Goal: Task Accomplishment & Management: Use online tool/utility

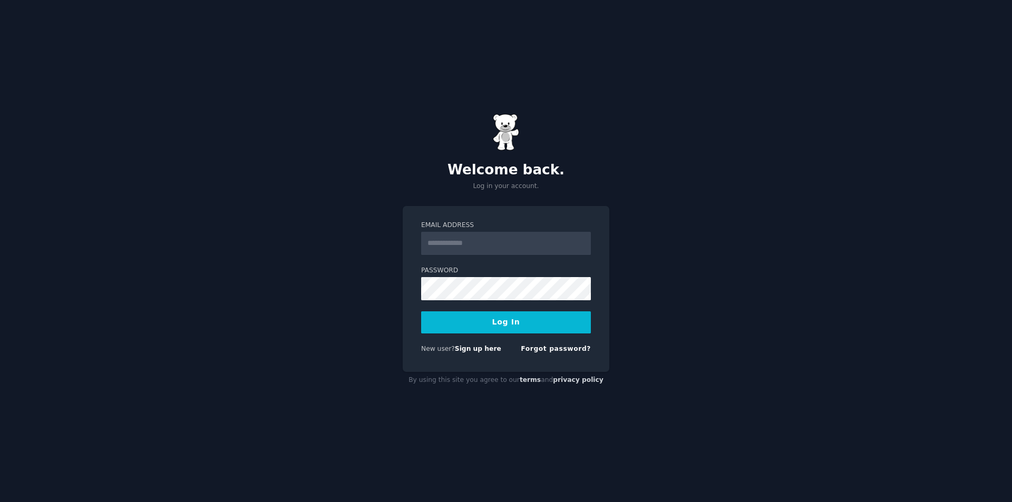
click at [433, 243] on input "Email Address" at bounding box center [506, 243] width 170 height 23
type input "**********"
click at [517, 333] on button "Log In" at bounding box center [506, 322] width 170 height 22
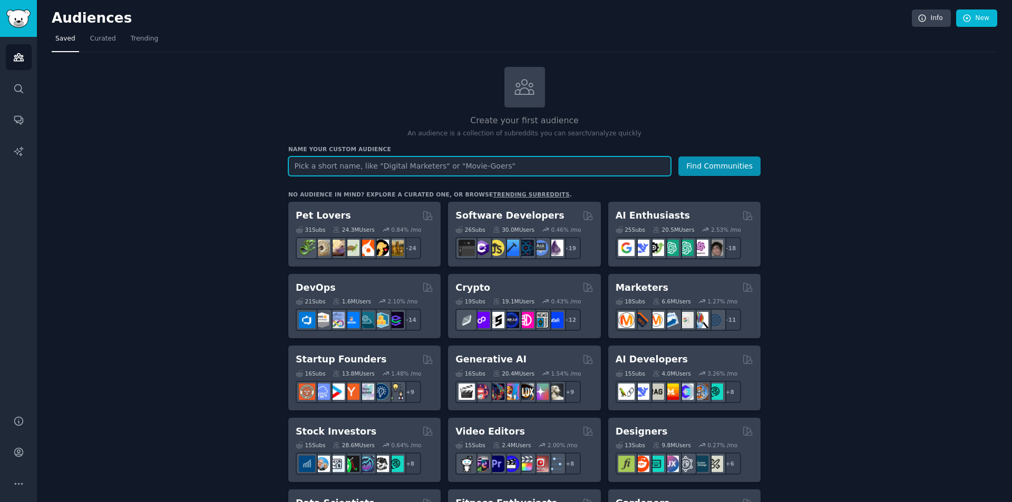
click at [307, 168] on input "text" at bounding box center [479, 165] width 383 height 19
type input "Controle Frotas"
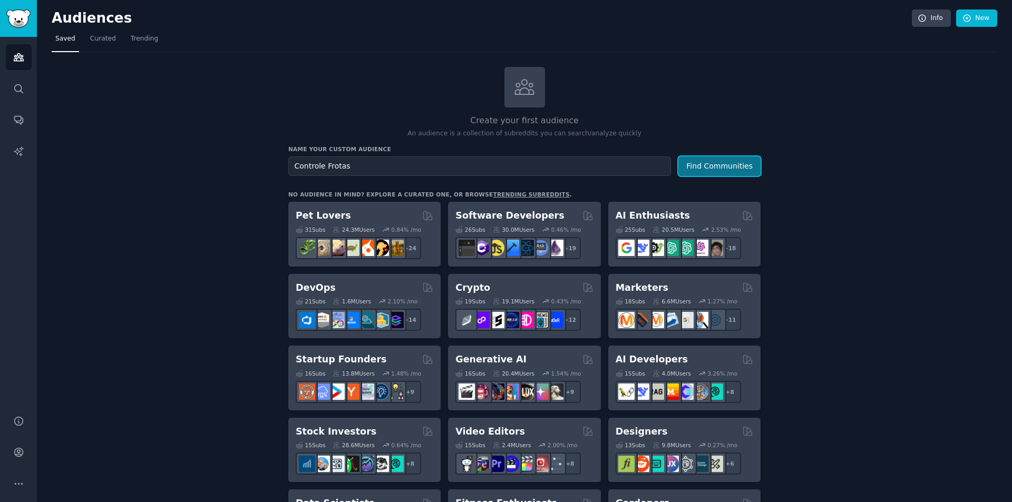
click at [719, 165] on button "Find Communities" at bounding box center [719, 165] width 82 height 19
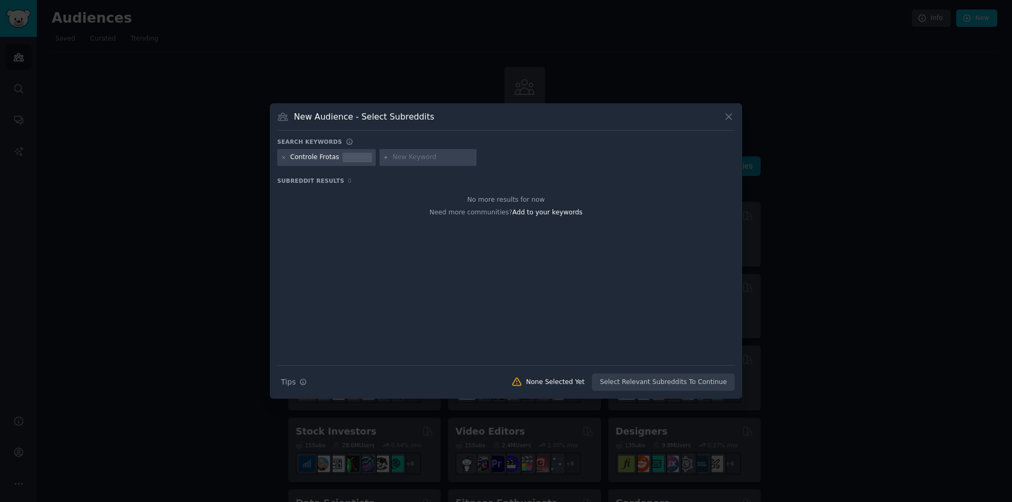
click at [316, 156] on div "Controle Frotas" at bounding box center [314, 157] width 49 height 9
click at [317, 156] on div "Controle Frotas" at bounding box center [314, 157] width 49 height 9
click at [315, 159] on div "Controle Frotas" at bounding box center [314, 157] width 49 height 9
click at [314, 159] on div "Controle Frotas" at bounding box center [314, 157] width 49 height 9
click at [395, 154] on input "text" at bounding box center [433, 157] width 80 height 9
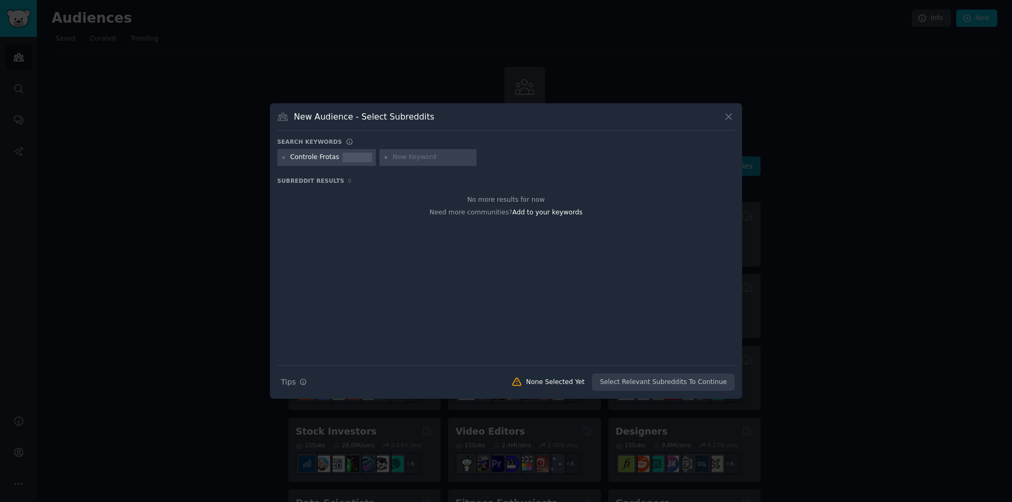
click at [356, 157] on div at bounding box center [357, 157] width 30 height 9
click at [286, 155] on icon at bounding box center [284, 158] width 6 height 6
click at [293, 381] on span "Tips" at bounding box center [288, 382] width 15 height 11
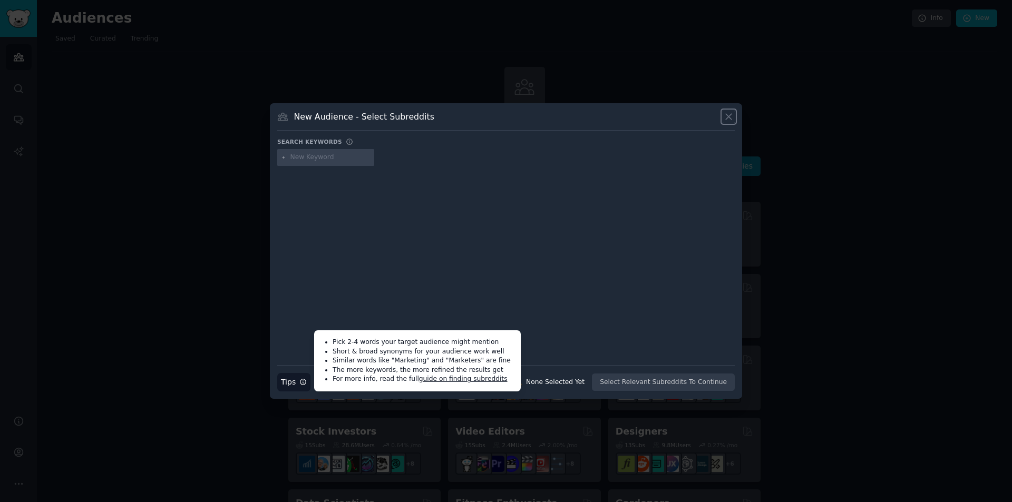
click at [733, 116] on icon at bounding box center [728, 116] width 11 height 11
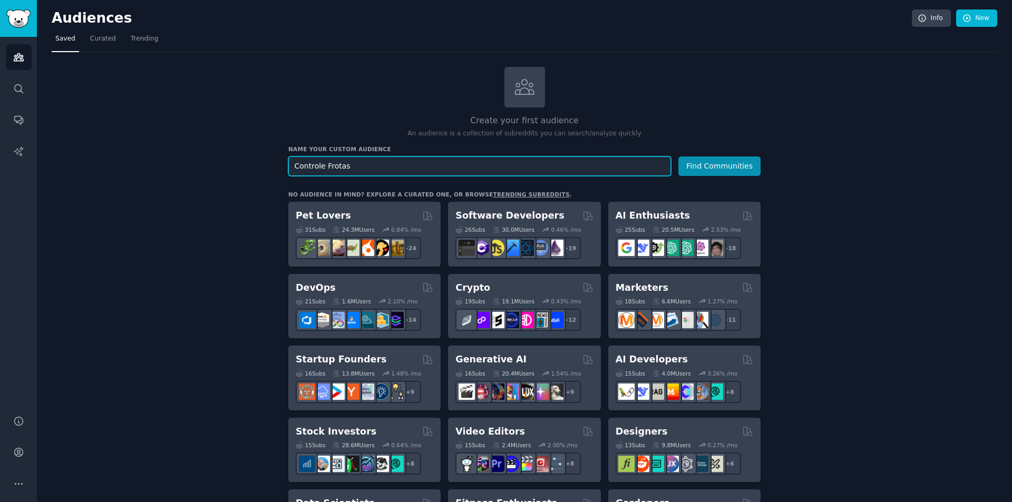
click at [381, 166] on input "Controle Frotas" at bounding box center [479, 165] width 383 height 19
drag, startPoint x: 376, startPoint y: 167, endPoint x: 266, endPoint y: 173, distance: 110.8
click at [982, 12] on link "New" at bounding box center [976, 18] width 41 height 18
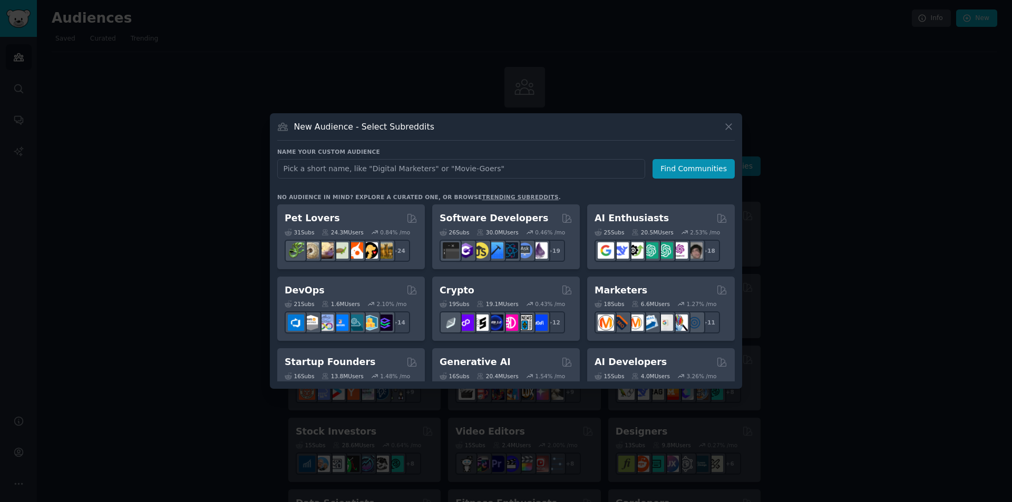
click at [318, 171] on input "text" at bounding box center [461, 168] width 368 height 19
type input "Controle de frotas"
click at [698, 171] on button "Find Communities" at bounding box center [693, 168] width 82 height 19
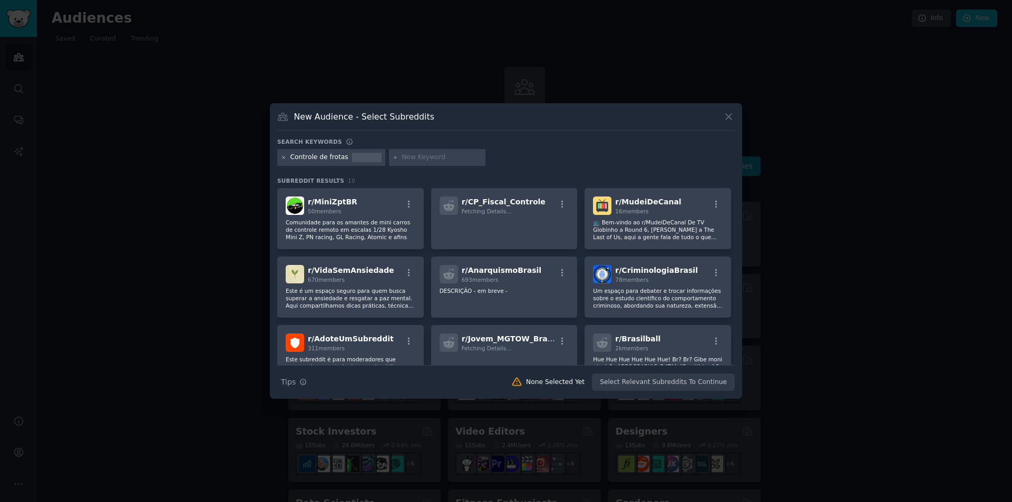
click at [285, 159] on icon at bounding box center [284, 158] width 6 height 6
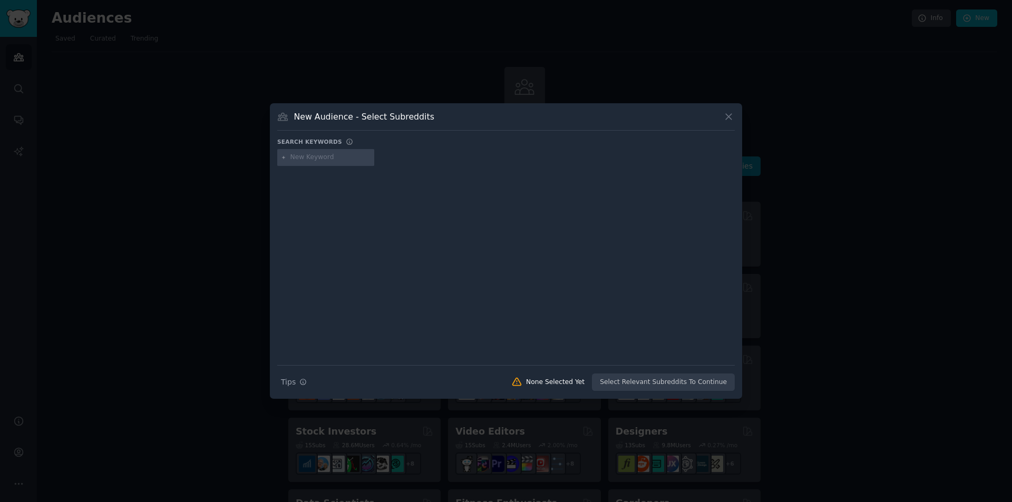
click at [314, 155] on input "text" at bounding box center [330, 157] width 80 height 9
type input "fleet managment"
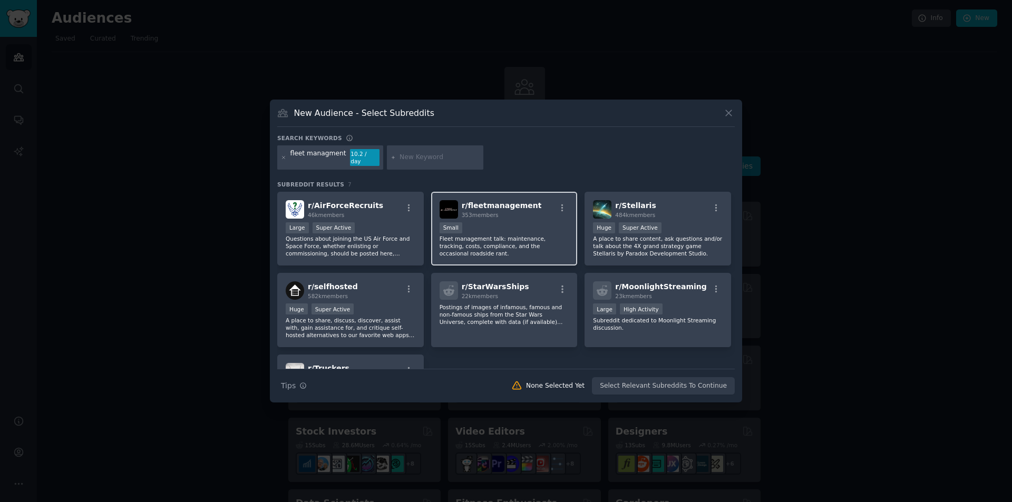
click at [516, 226] on div "100 - 1000 members Small" at bounding box center [504, 228] width 130 height 13
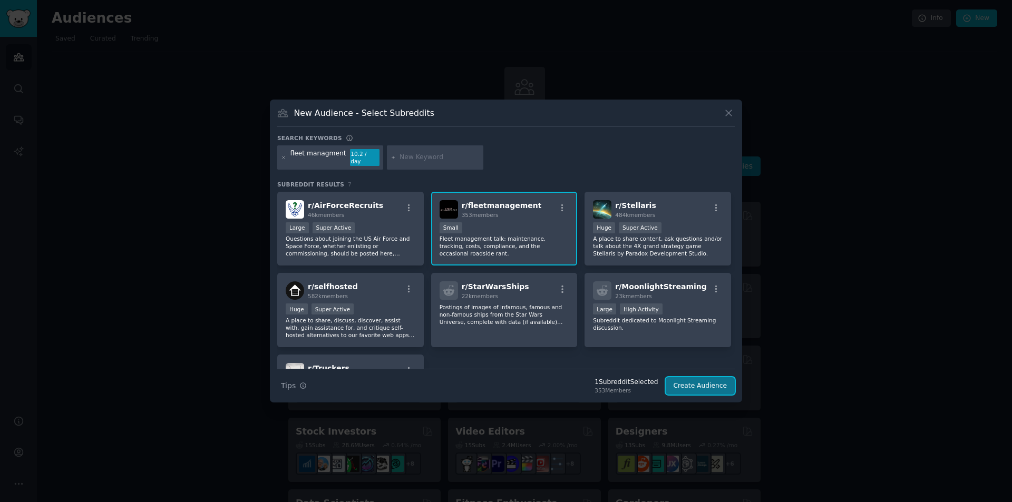
click at [713, 382] on button "Create Audience" at bounding box center [700, 386] width 70 height 18
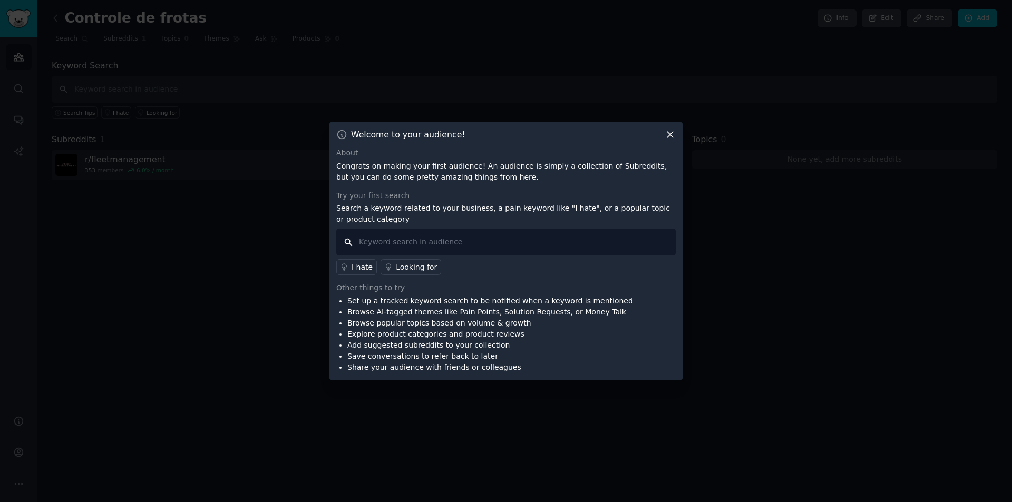
click at [459, 247] on input "text" at bounding box center [505, 242] width 339 height 27
click at [673, 135] on icon at bounding box center [669, 134] width 11 height 11
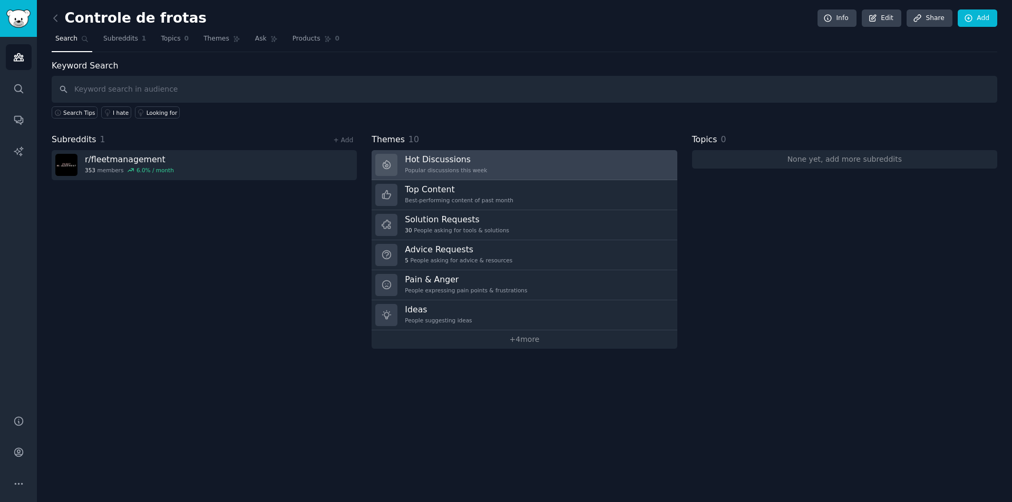
click at [445, 161] on h3 "Hot Discussions" at bounding box center [446, 159] width 82 height 11
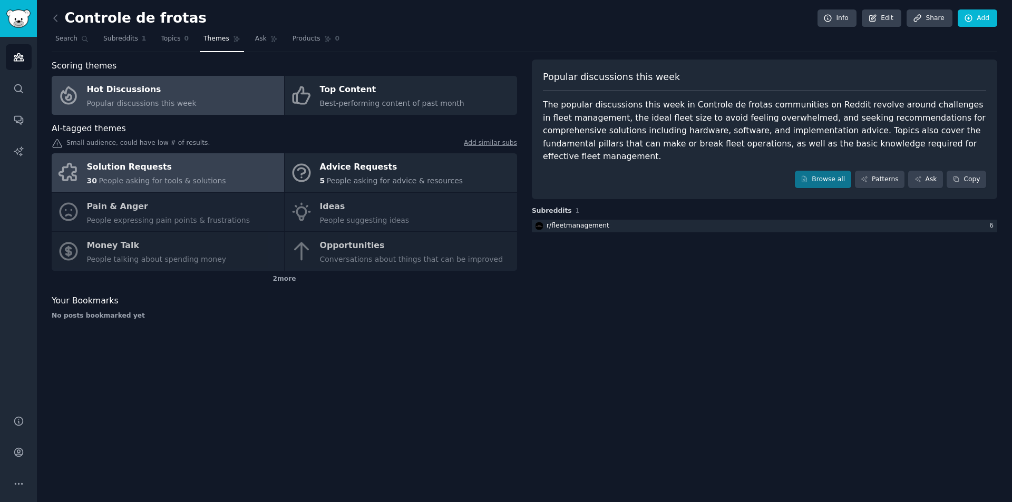
click at [178, 175] on div "30 People asking for tools & solutions" at bounding box center [156, 180] width 139 height 11
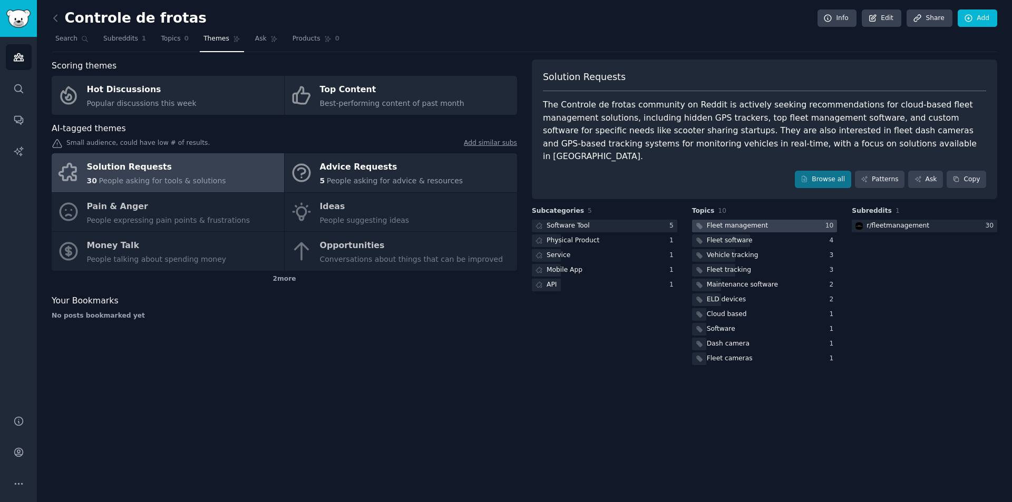
click at [735, 221] on div "Fleet management" at bounding box center [737, 225] width 61 height 9
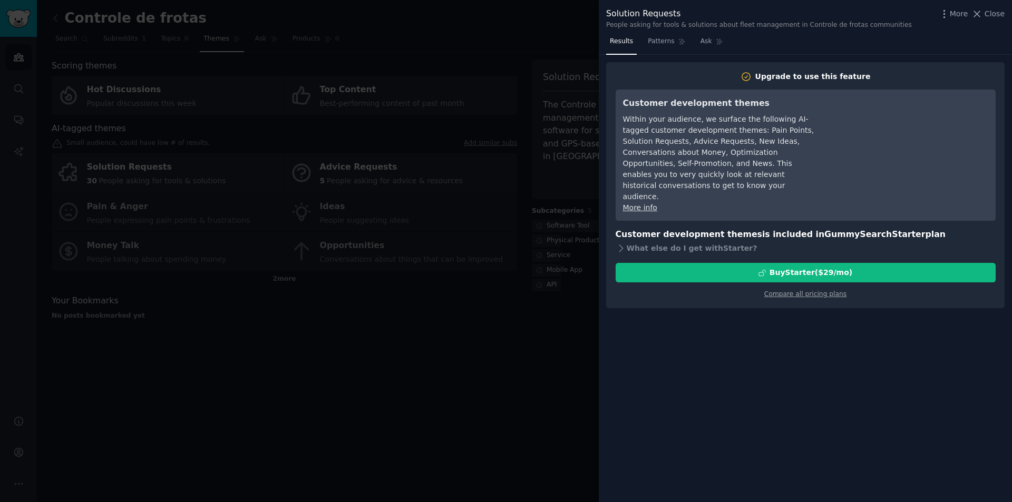
click at [548, 27] on div at bounding box center [506, 251] width 1012 height 502
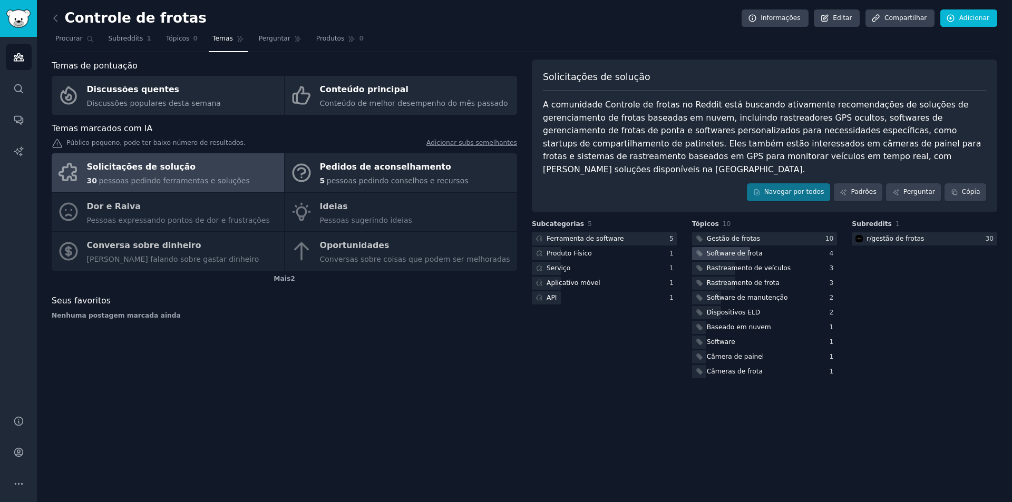
click at [741, 250] on font "Software de frota" at bounding box center [735, 253] width 56 height 7
click at [156, 179] on font "pessoas pedindo ferramentas e soluções" at bounding box center [174, 181] width 151 height 8
click at [170, 174] on div "Solicitações de solução" at bounding box center [168, 167] width 163 height 17
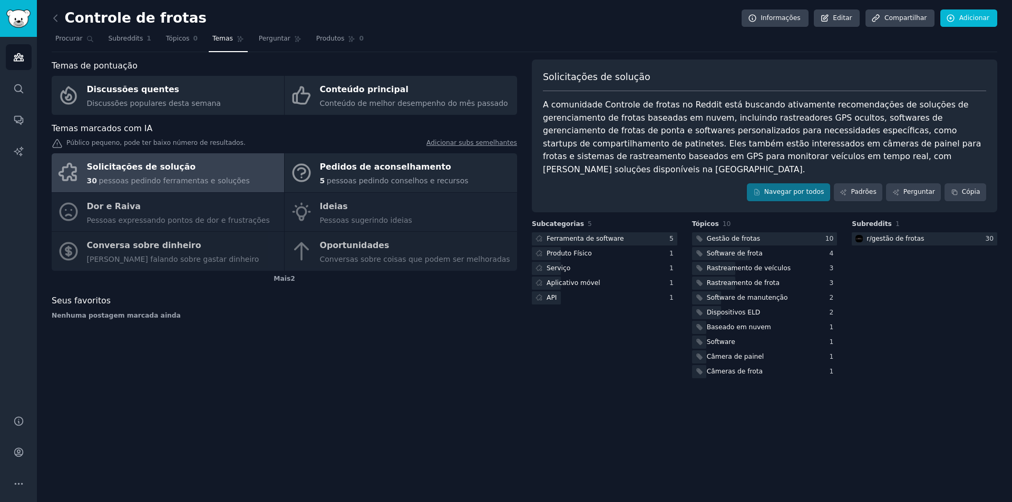
click at [170, 174] on div "Solicitações de solução" at bounding box center [168, 167] width 163 height 17
click at [797, 188] on font "Navegar por todos" at bounding box center [794, 191] width 60 height 7
click at [578, 250] on font "Produto Físico" at bounding box center [568, 253] width 45 height 7
click at [113, 220] on div "Solicitações de solução 30 pessoas pedindo ferramentas e soluções Pedidos de ac…" at bounding box center [284, 212] width 465 height 118
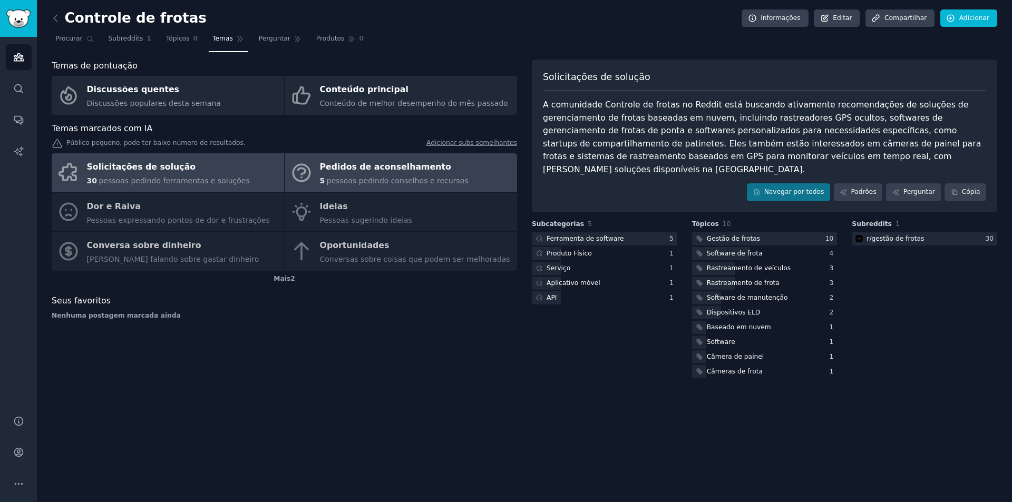
click at [399, 175] on div "5 pessoas pedindo conselhos e recursos" at bounding box center [394, 180] width 149 height 11
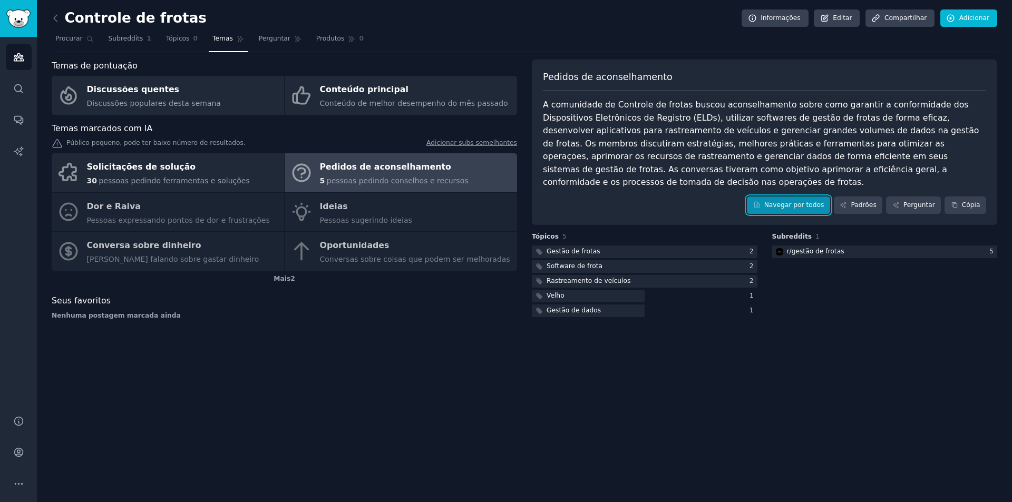
click at [813, 201] on font "Navegar por todos" at bounding box center [794, 204] width 60 height 7
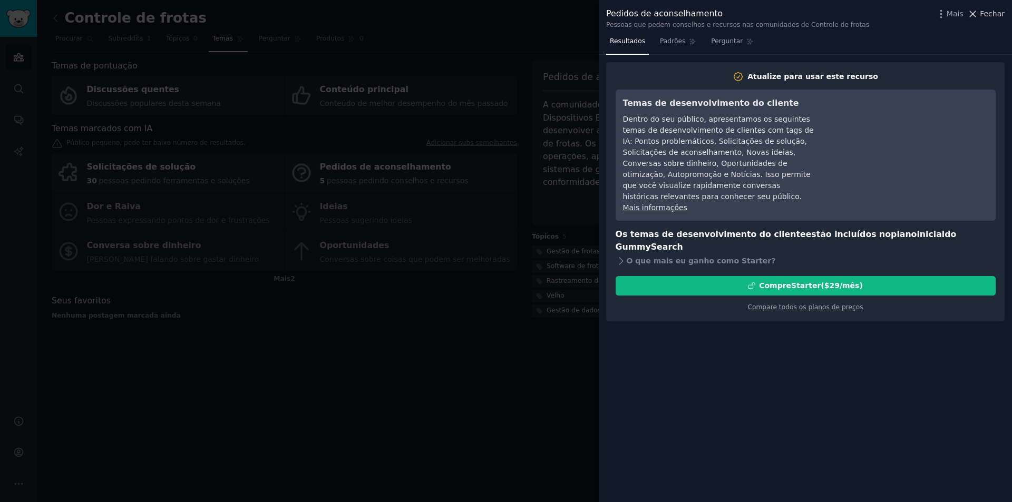
click at [978, 12] on icon at bounding box center [972, 13] width 11 height 11
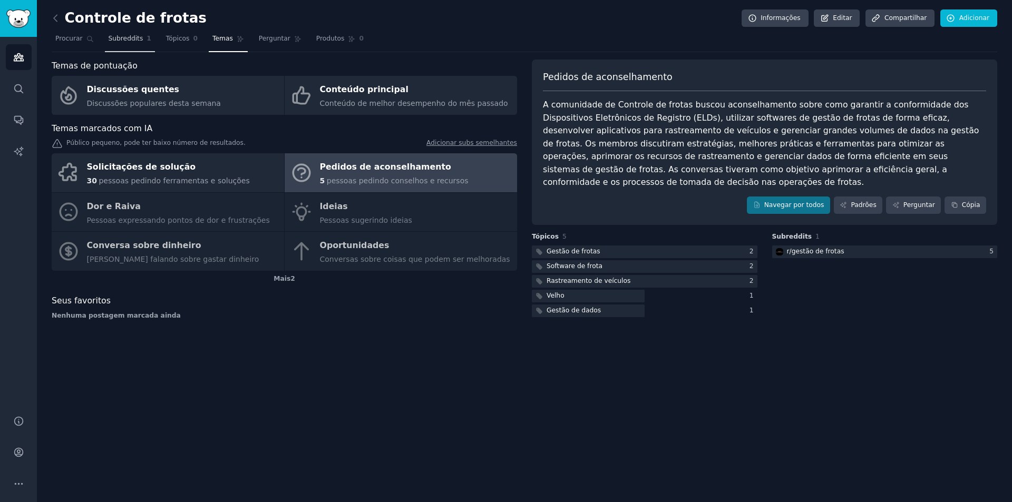
click at [125, 40] on font "Subreddits" at bounding box center [126, 38] width 35 height 7
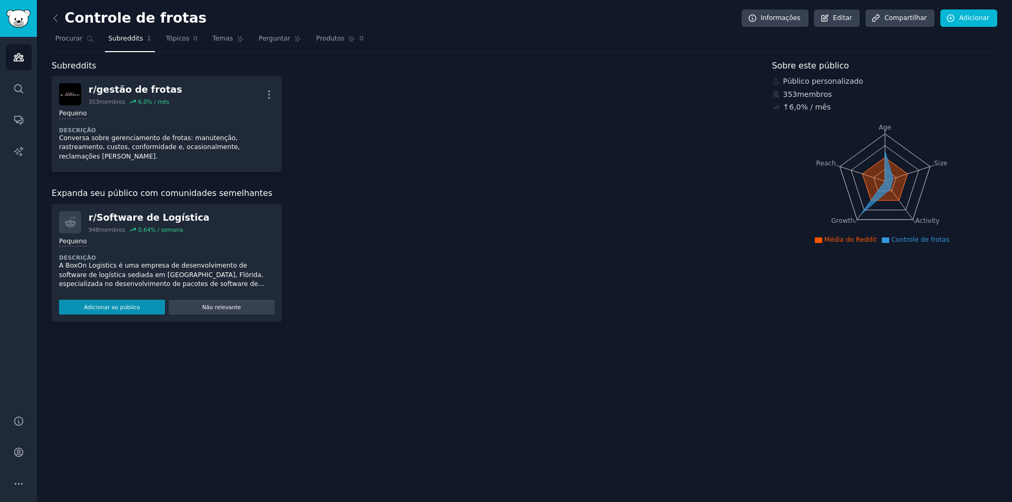
click at [123, 214] on div "r/ Software de Logística" at bounding box center [149, 217] width 121 height 13
click at [151, 212] on font "Software de Logística" at bounding box center [152, 217] width 113 height 11
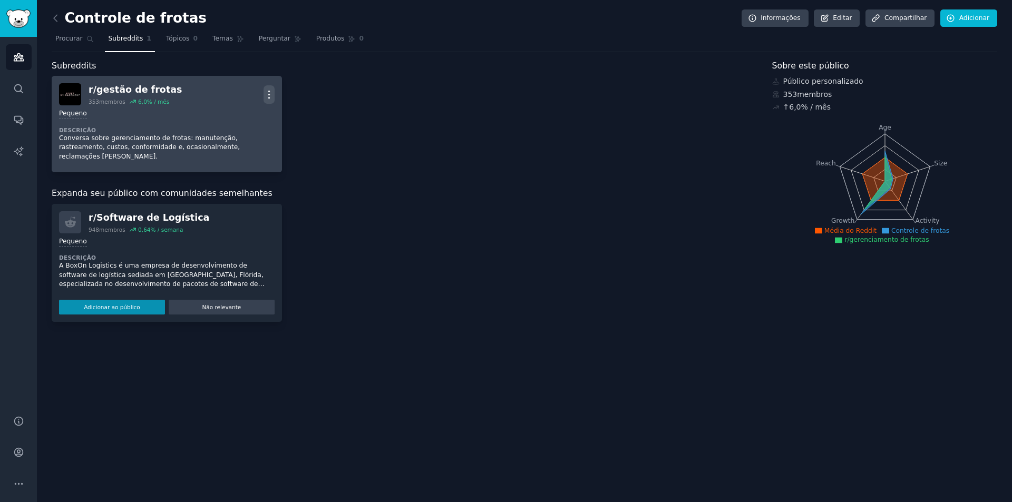
click at [267, 96] on icon "button" at bounding box center [268, 94] width 11 height 11
click at [218, 92] on link "Visualizar" at bounding box center [232, 98] width 74 height 22
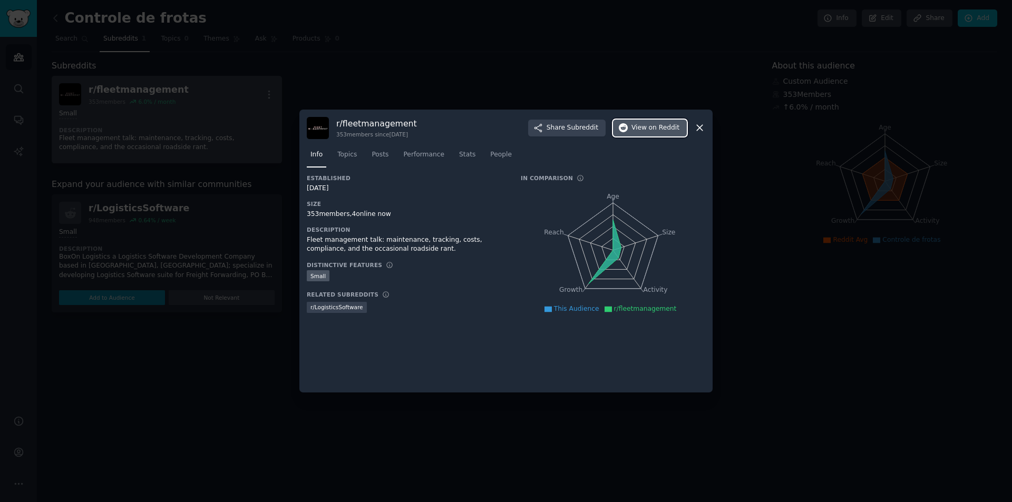
click at [664, 130] on span "on Reddit" at bounding box center [664, 127] width 31 height 9
